Goal: Communication & Community: Connect with others

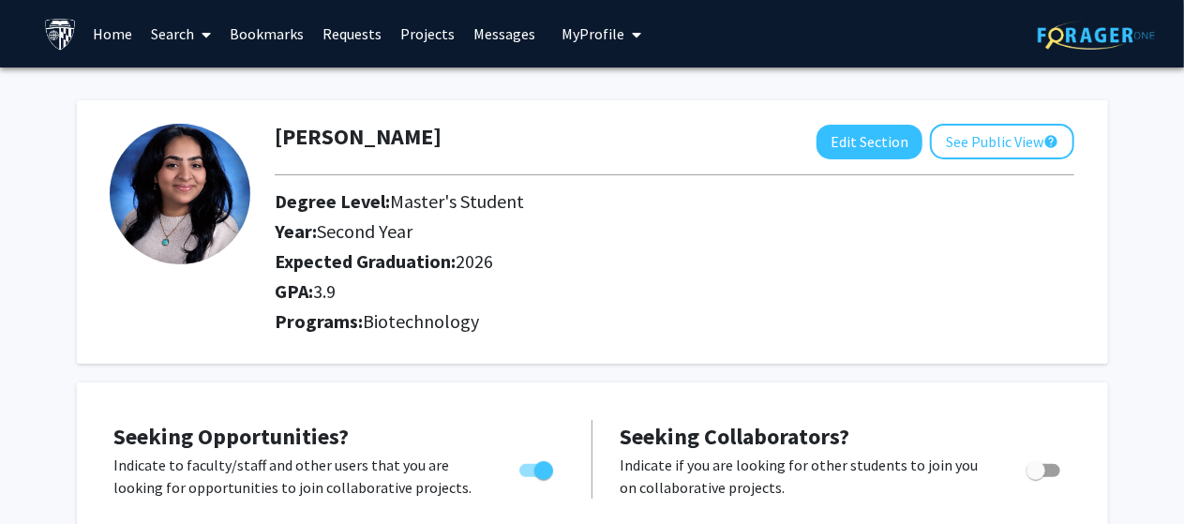
click at [358, 20] on link "Requests" at bounding box center [352, 34] width 78 height 66
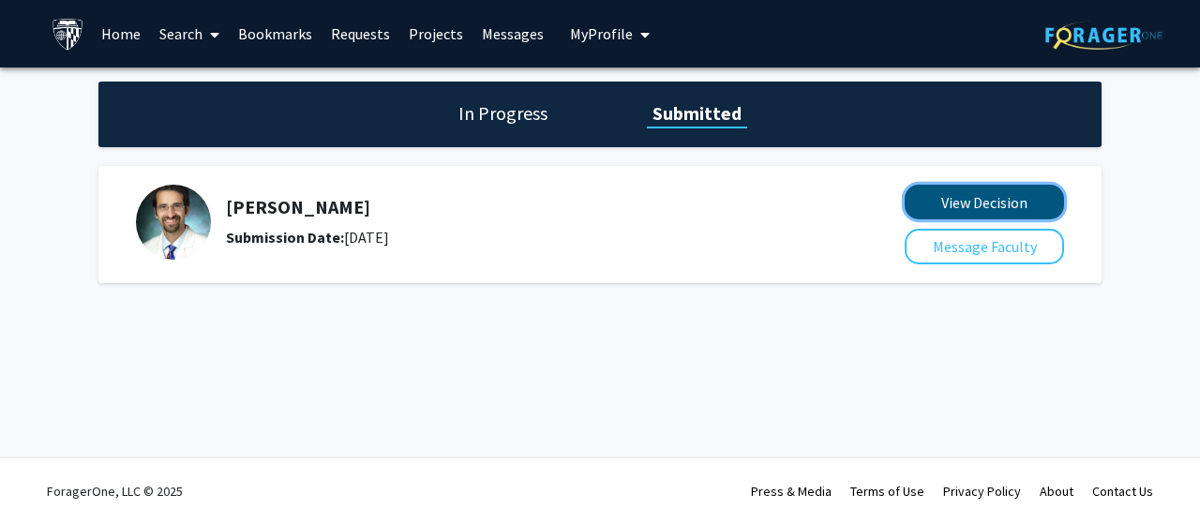
click at [930, 213] on button "View Decision" at bounding box center [984, 202] width 159 height 35
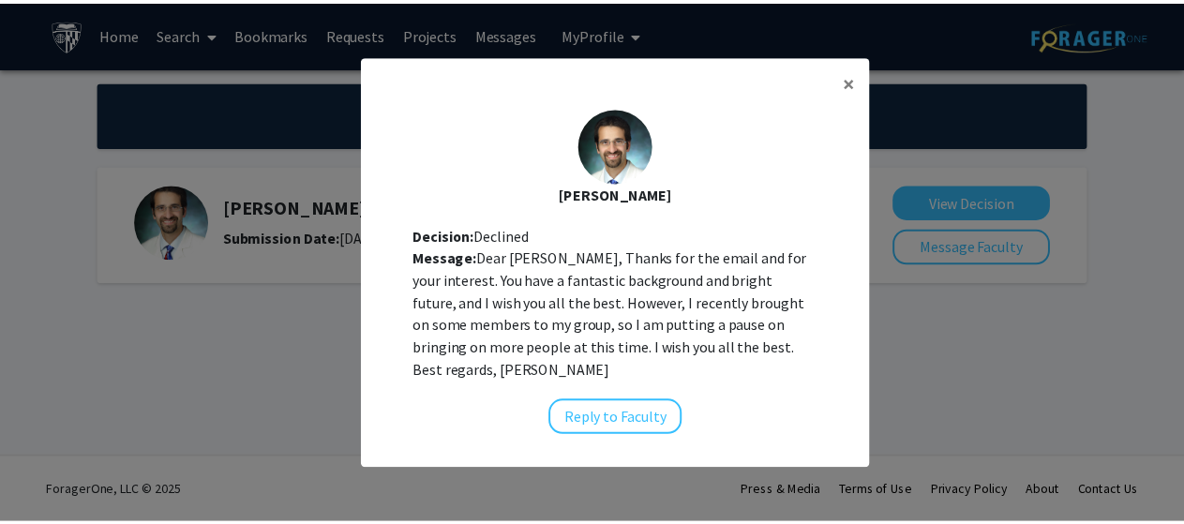
scroll to position [19, 0]
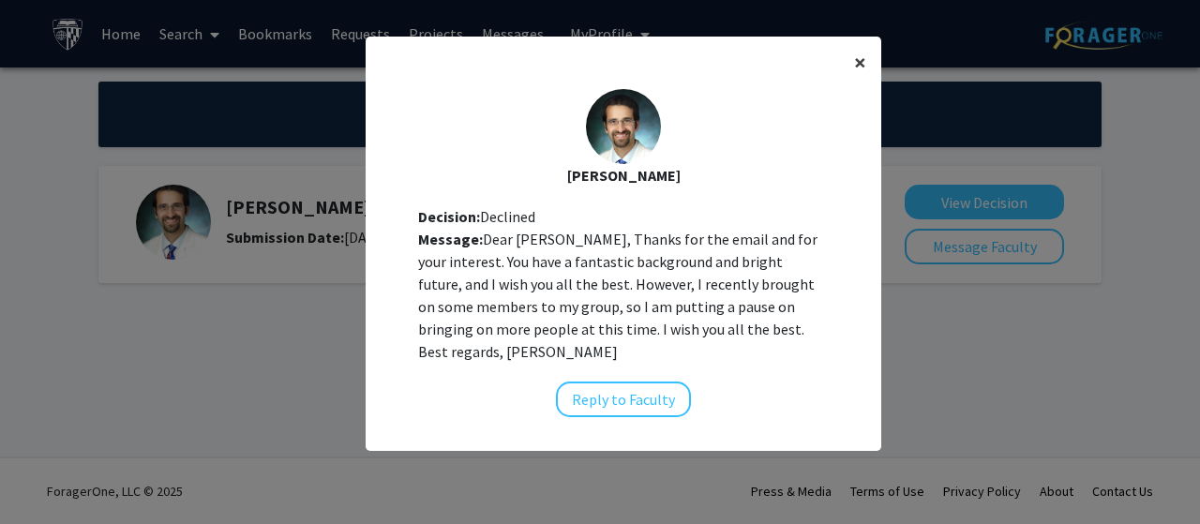
click at [856, 64] on span "×" at bounding box center [860, 62] width 12 height 29
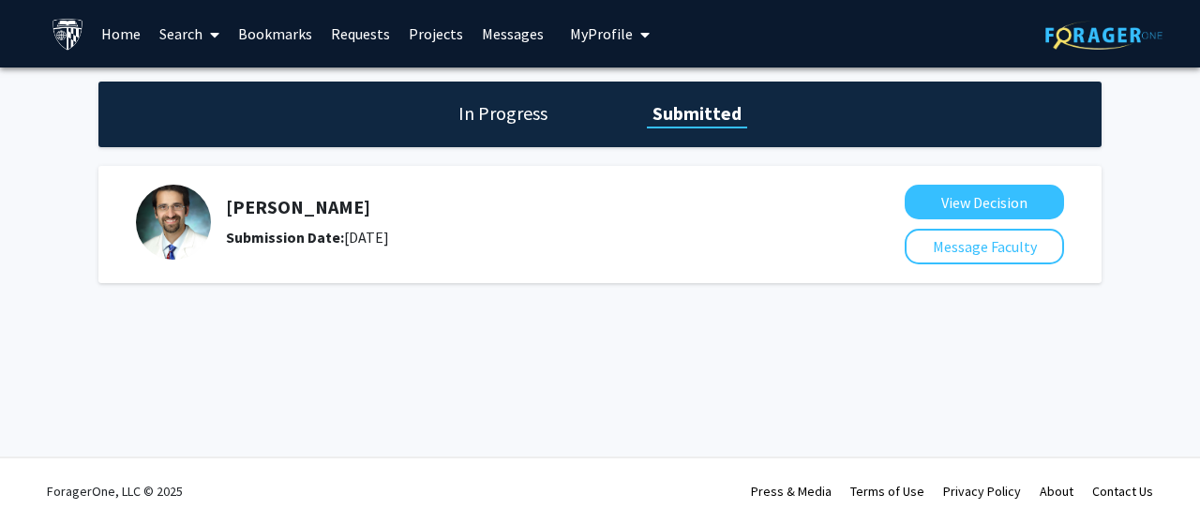
click at [523, 105] on h1 "In Progress" at bounding box center [503, 113] width 100 height 26
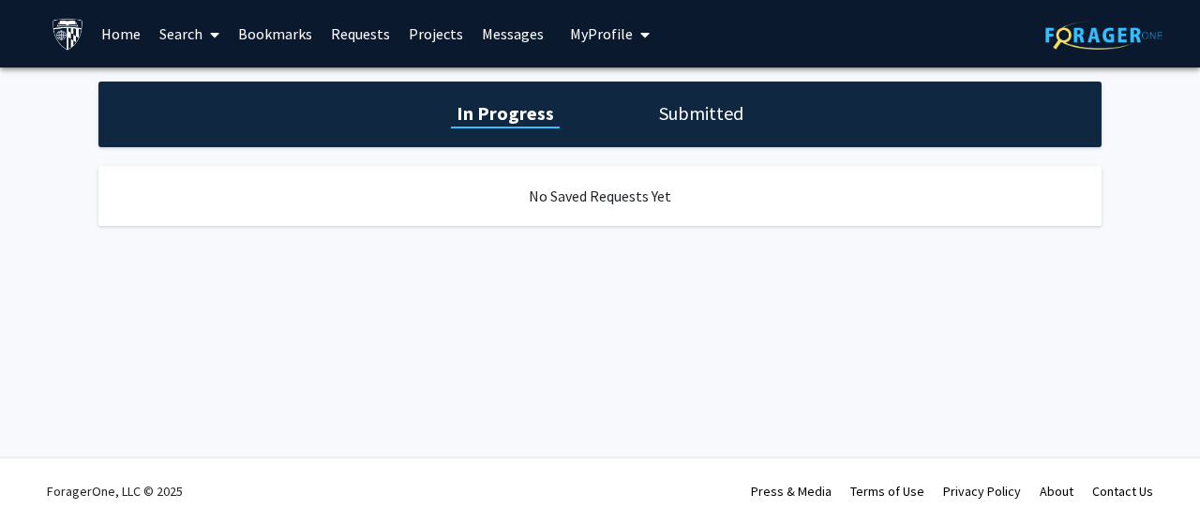
click at [784, 87] on div "In Progress Submitted" at bounding box center [599, 115] width 1003 height 66
click at [729, 98] on div "In Progress Submitted" at bounding box center [599, 115] width 1003 height 66
click at [711, 116] on h1 "Submitted" at bounding box center [701, 113] width 96 height 26
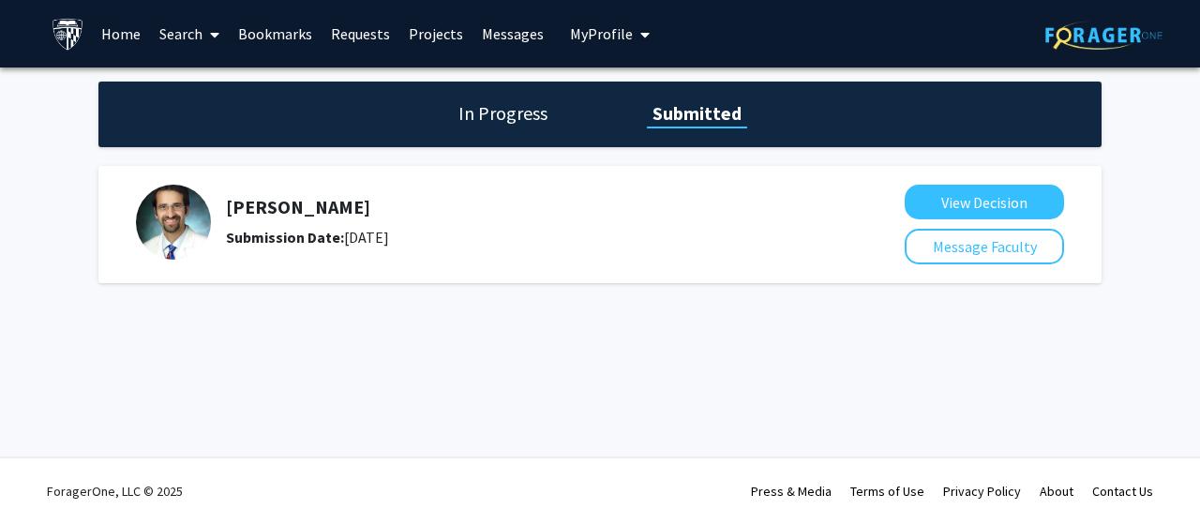
click at [313, 211] on h5 "[PERSON_NAME]" at bounding box center [515, 207] width 579 height 23
click at [276, 233] on b "Submission Date:" at bounding box center [285, 237] width 118 height 19
click at [278, 242] on b "Submission Date:" at bounding box center [285, 237] width 118 height 19
click at [169, 226] on img at bounding box center [173, 222] width 75 height 75
click at [174, 224] on img at bounding box center [173, 222] width 75 height 75
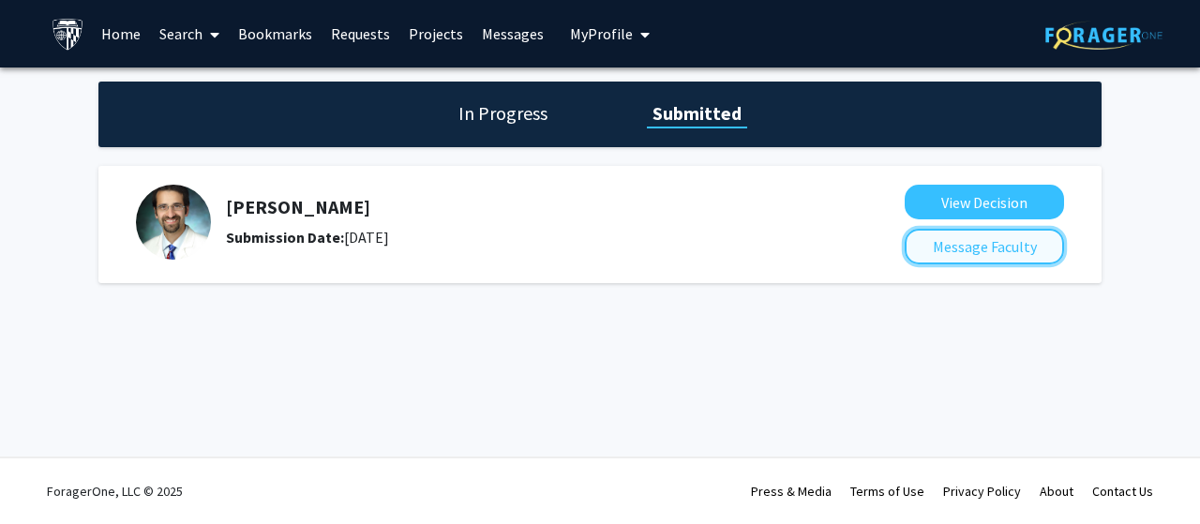
click at [990, 245] on button "Message Faculty" at bounding box center [984, 247] width 159 height 36
